Goal: Navigation & Orientation: Find specific page/section

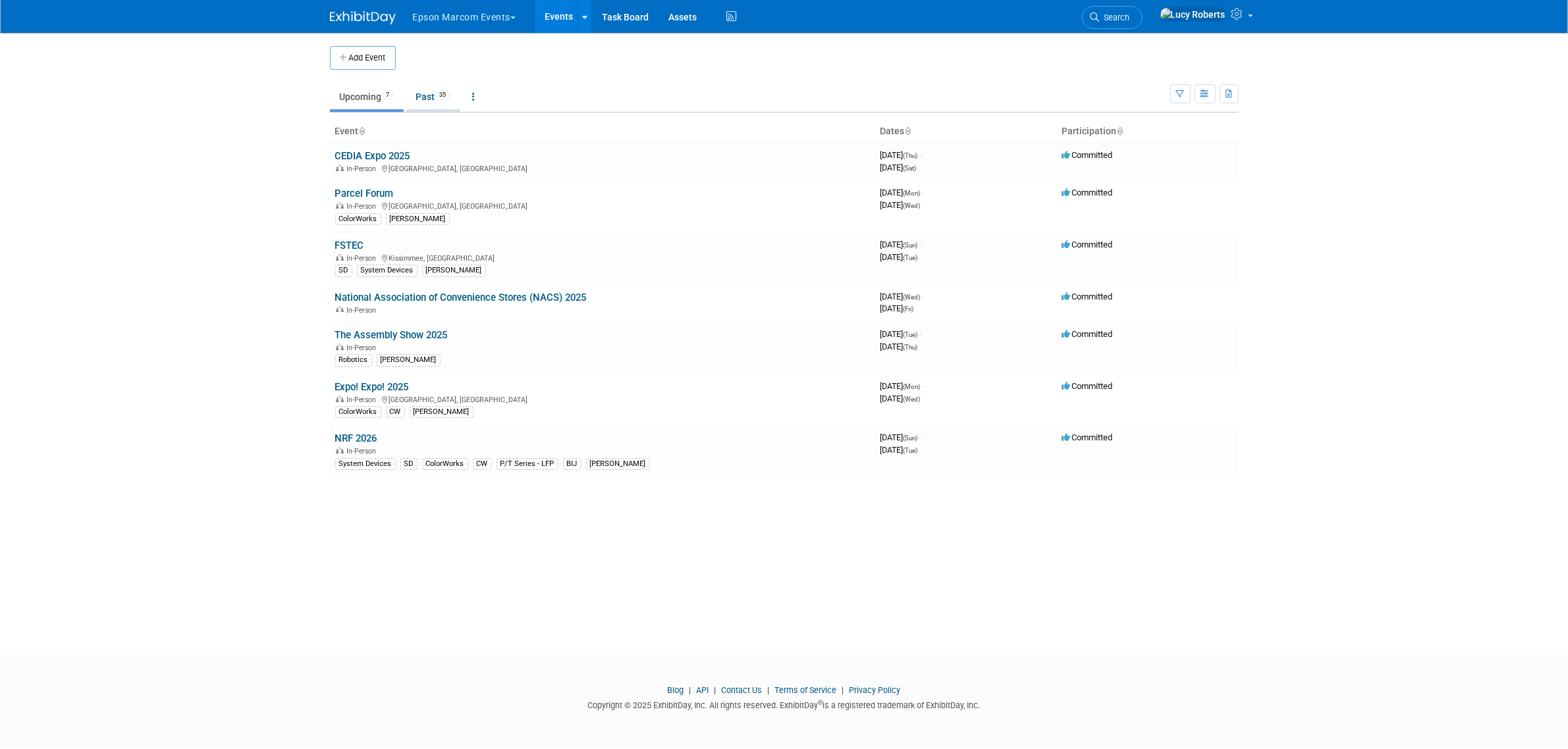
click at [434, 90] on link "Past 35" at bounding box center [433, 97] width 54 height 25
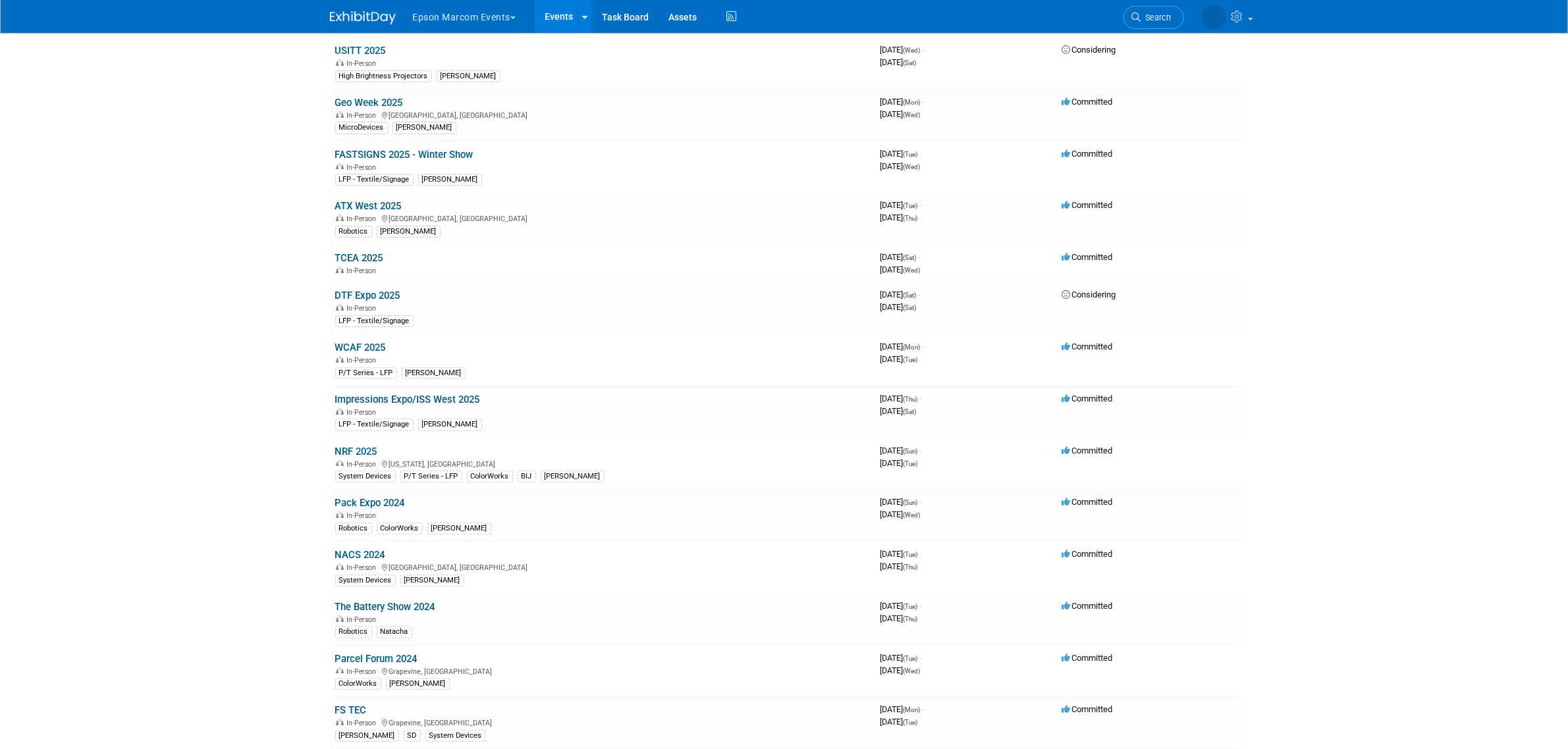
scroll to position [412, 0]
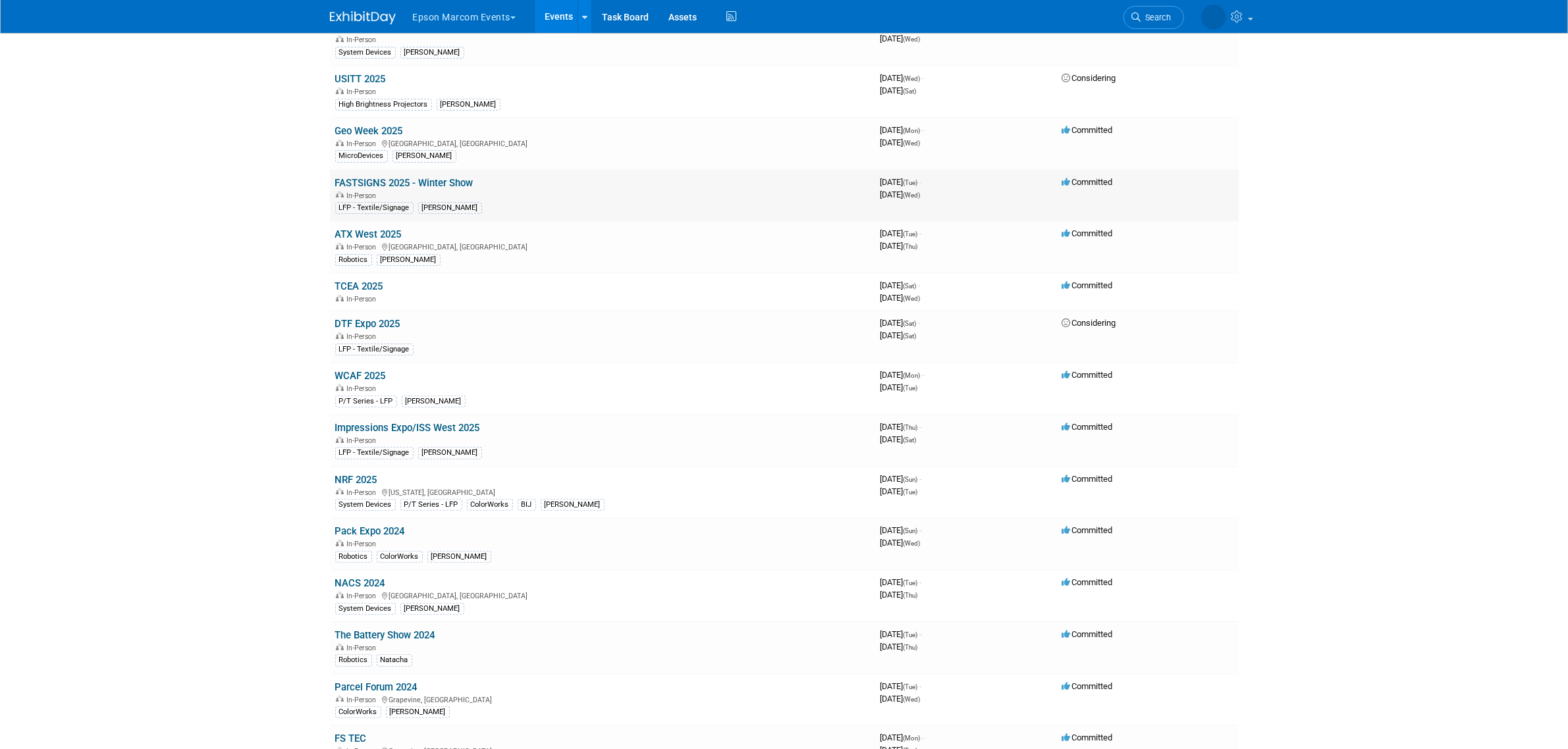
click at [395, 173] on td "FASTSIGNS 2025 - Winter Show In-Person LFP - Textile/Signage [PERSON_NAME]" at bounding box center [603, 196] width 546 height 52
click at [387, 181] on link "FASTSIGNS 2025 - Winter Show" at bounding box center [404, 182] width 138 height 12
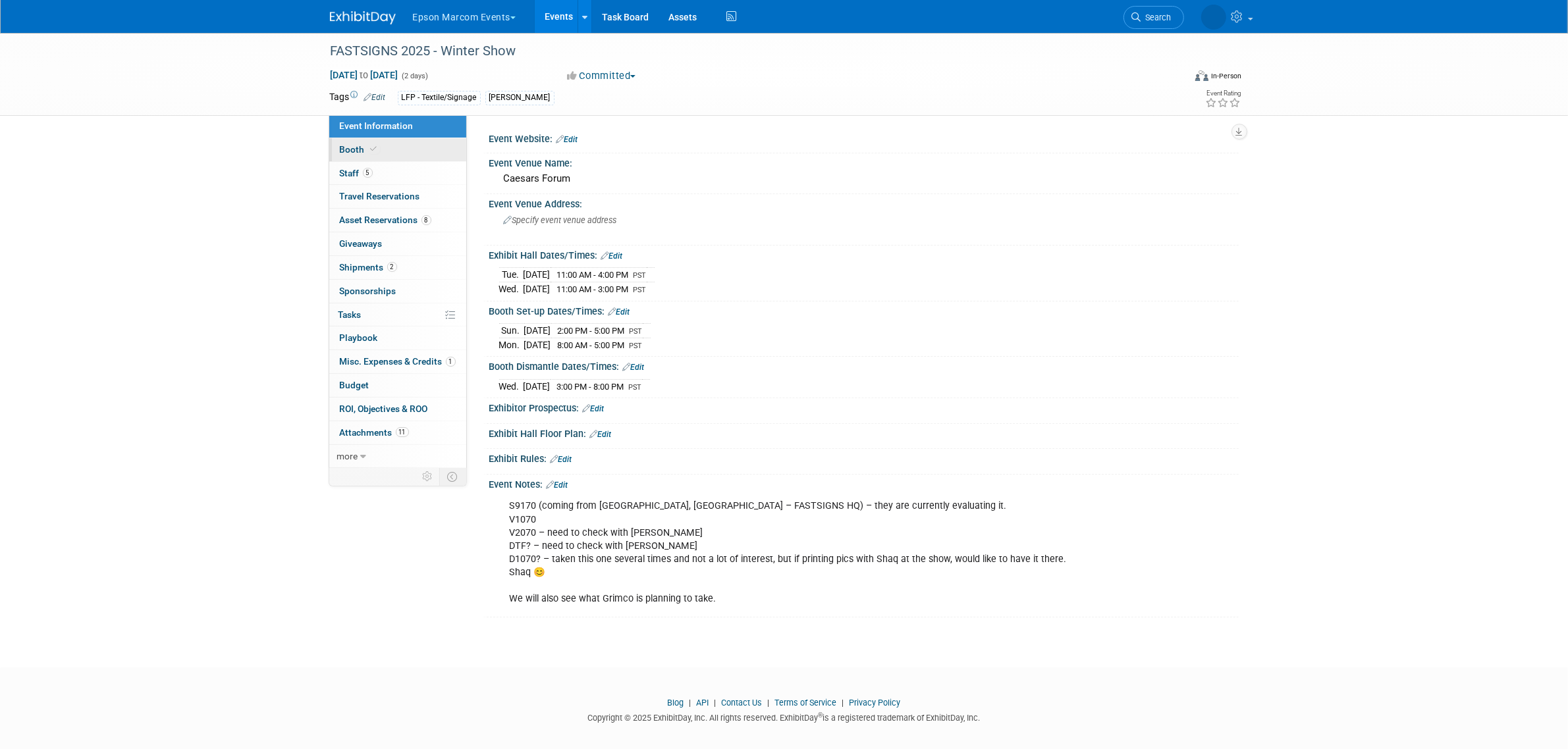
click at [385, 157] on link "Booth" at bounding box center [398, 150] width 137 height 23
